Goal: Check status

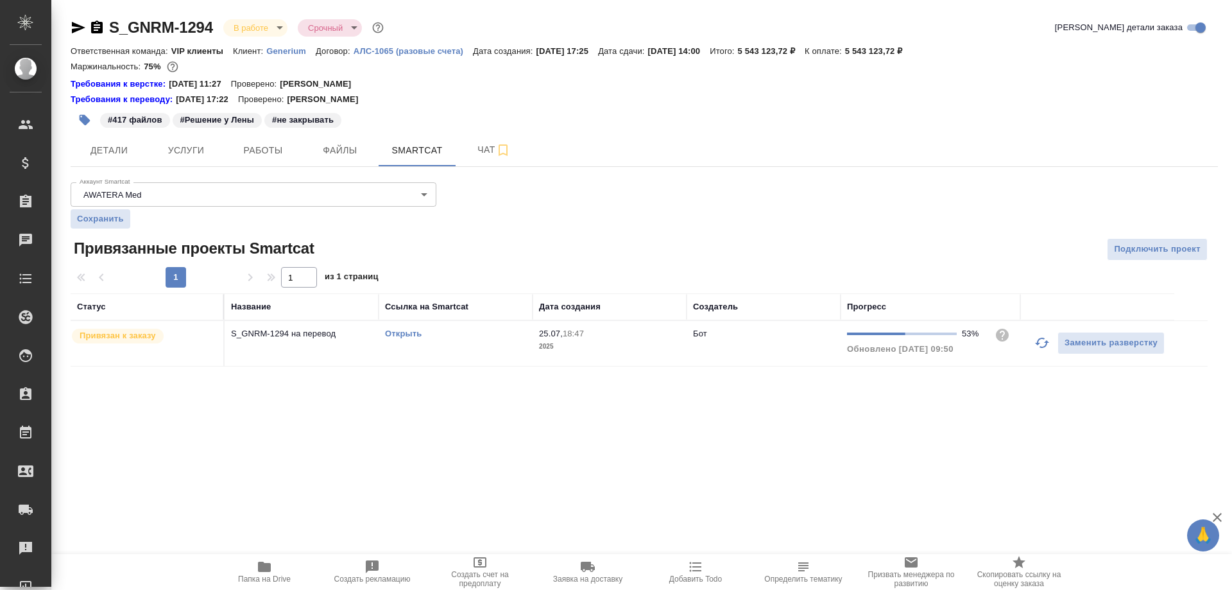
click at [402, 333] on link "Открыть" at bounding box center [403, 334] width 37 height 10
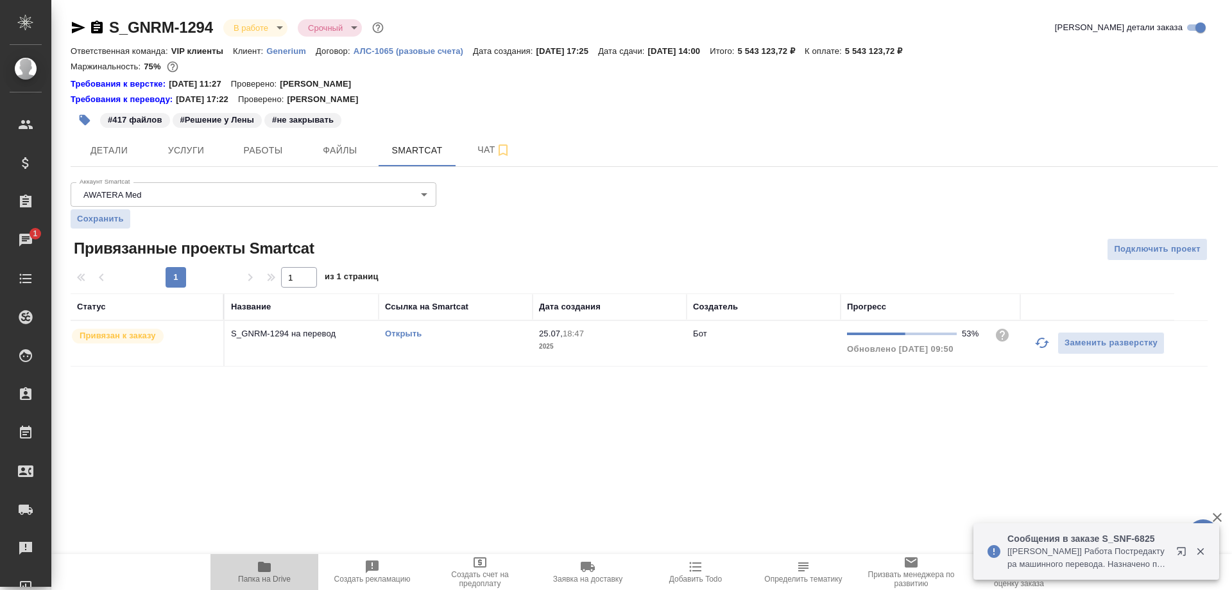
click at [270, 561] on icon "button" at bounding box center [264, 566] width 15 height 15
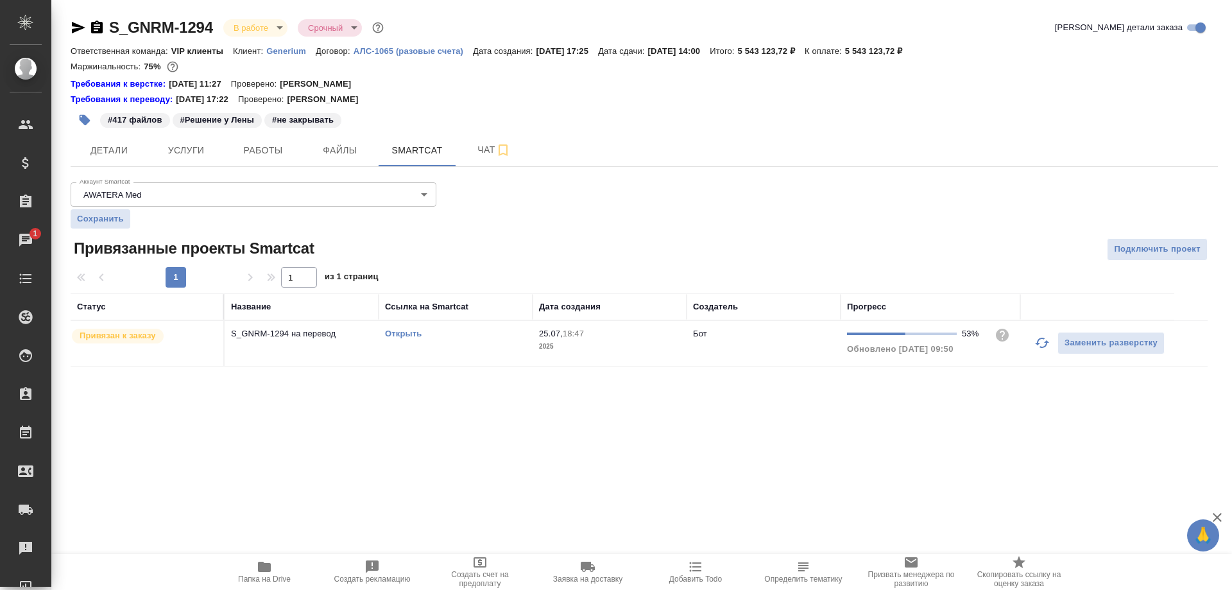
click at [411, 335] on link "Открыть" at bounding box center [403, 334] width 37 height 10
click at [399, 333] on link "Открыть" at bounding box center [403, 334] width 37 height 10
click at [404, 332] on link "Открыть" at bounding box center [403, 334] width 37 height 10
